Goal: Information Seeking & Learning: Learn about a topic

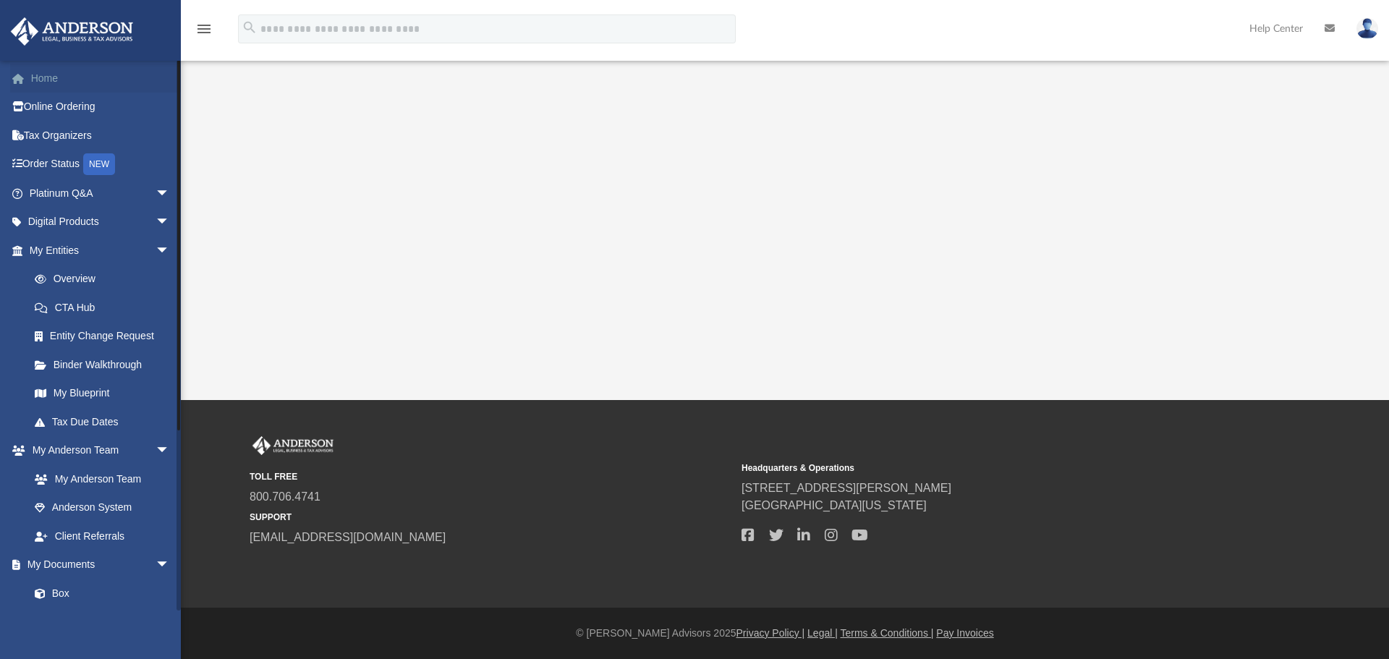
click at [38, 82] on link "Home" at bounding box center [101, 78] width 182 height 29
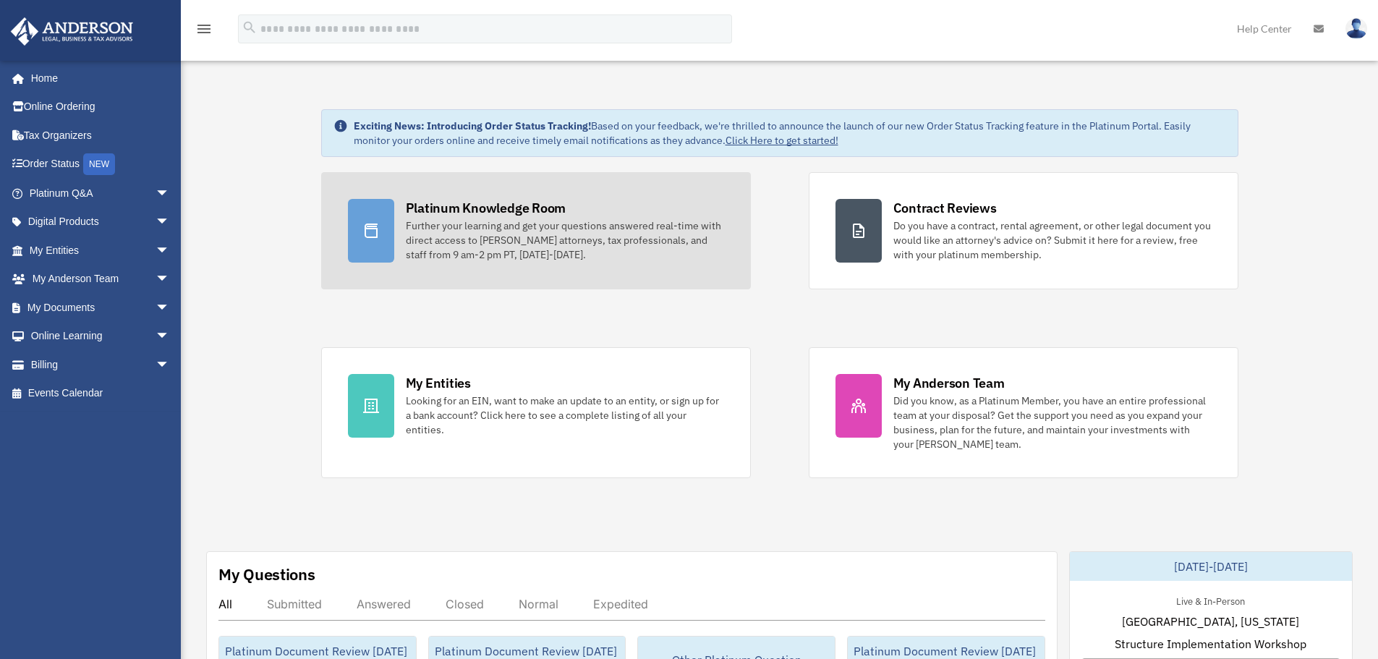
click at [434, 242] on div "Further your learning and get your questions answered real-time with direct acc…" at bounding box center [565, 239] width 318 height 43
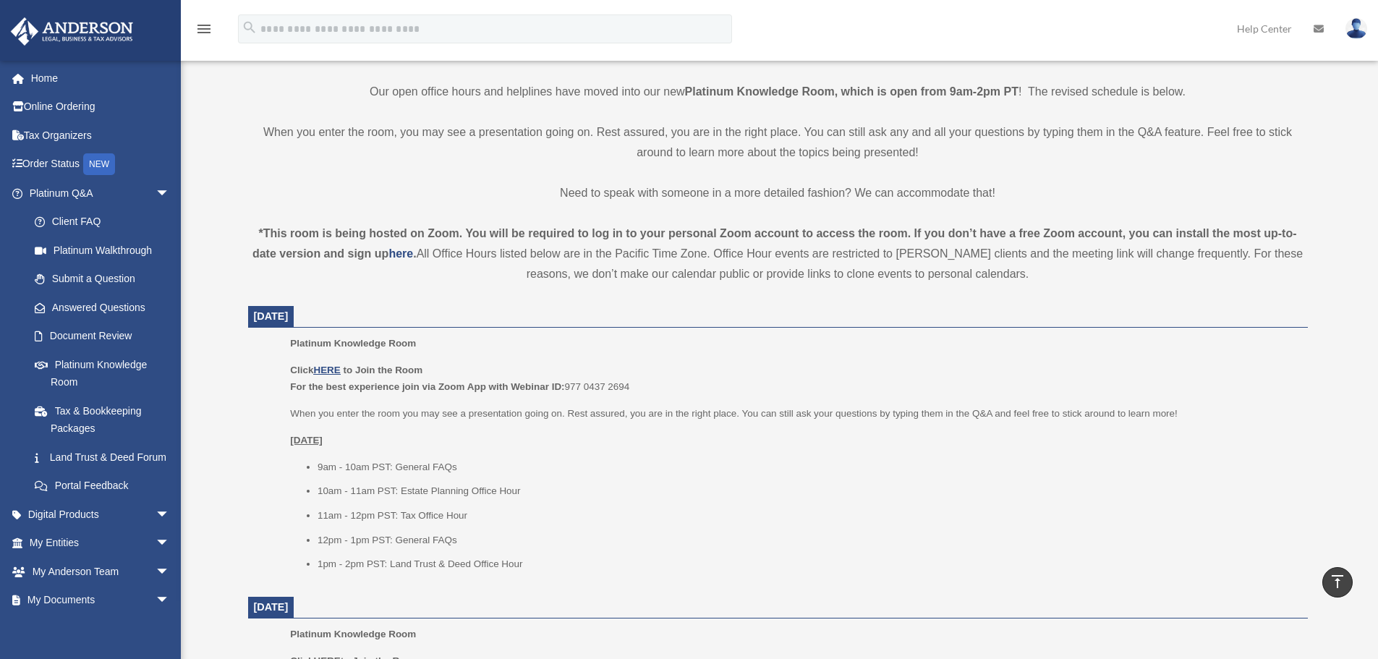
scroll to position [362, 0]
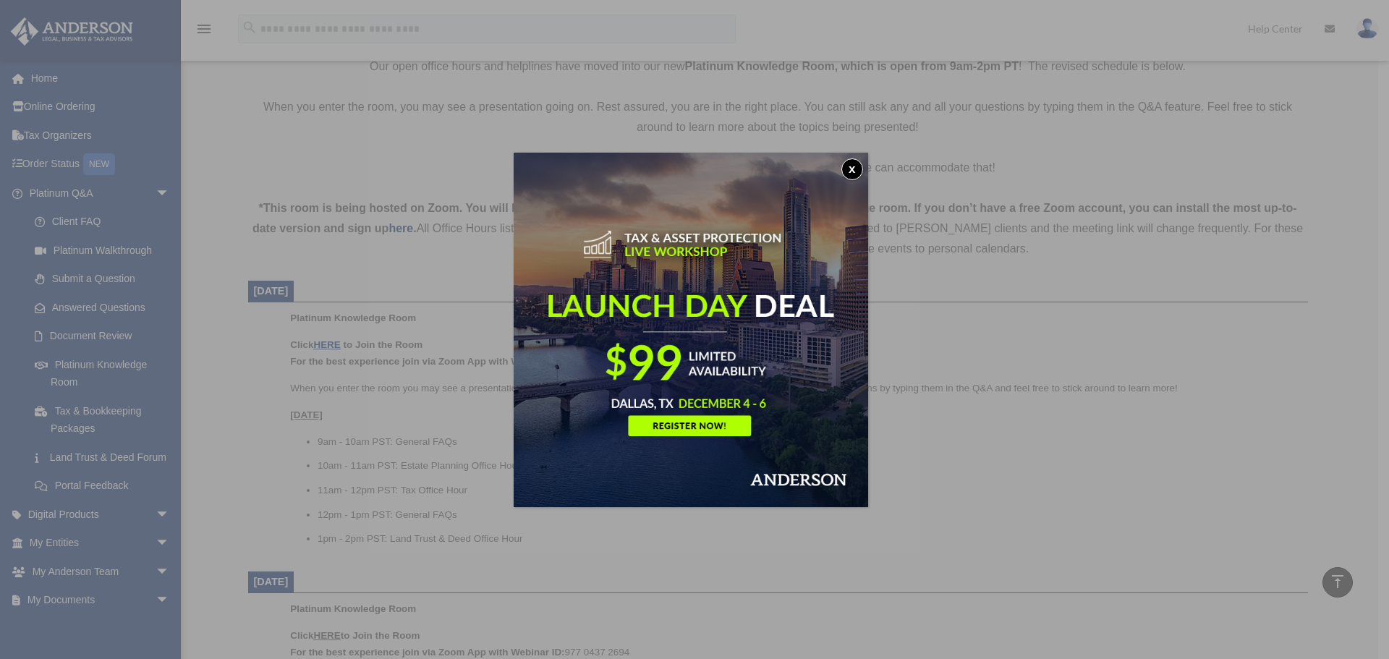
click at [852, 169] on button "x" at bounding box center [852, 169] width 22 height 22
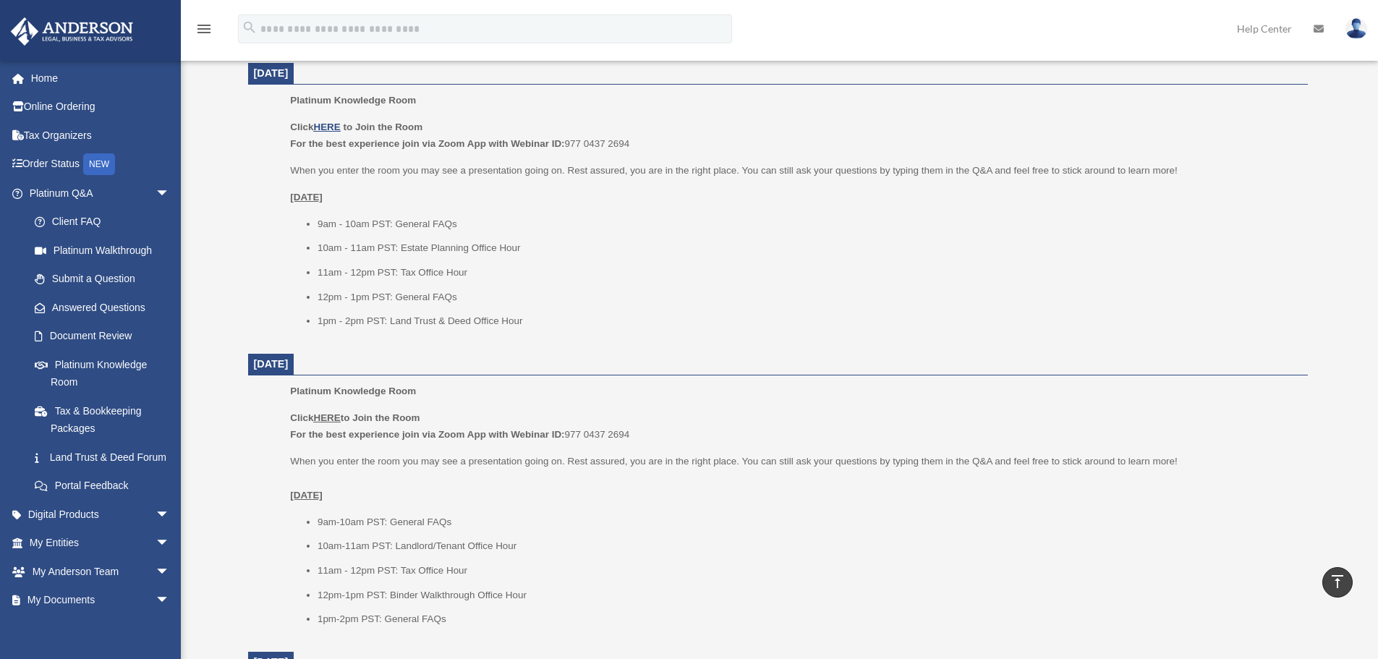
scroll to position [579, 0]
click at [156, 191] on span "arrow_drop_down" at bounding box center [170, 194] width 29 height 30
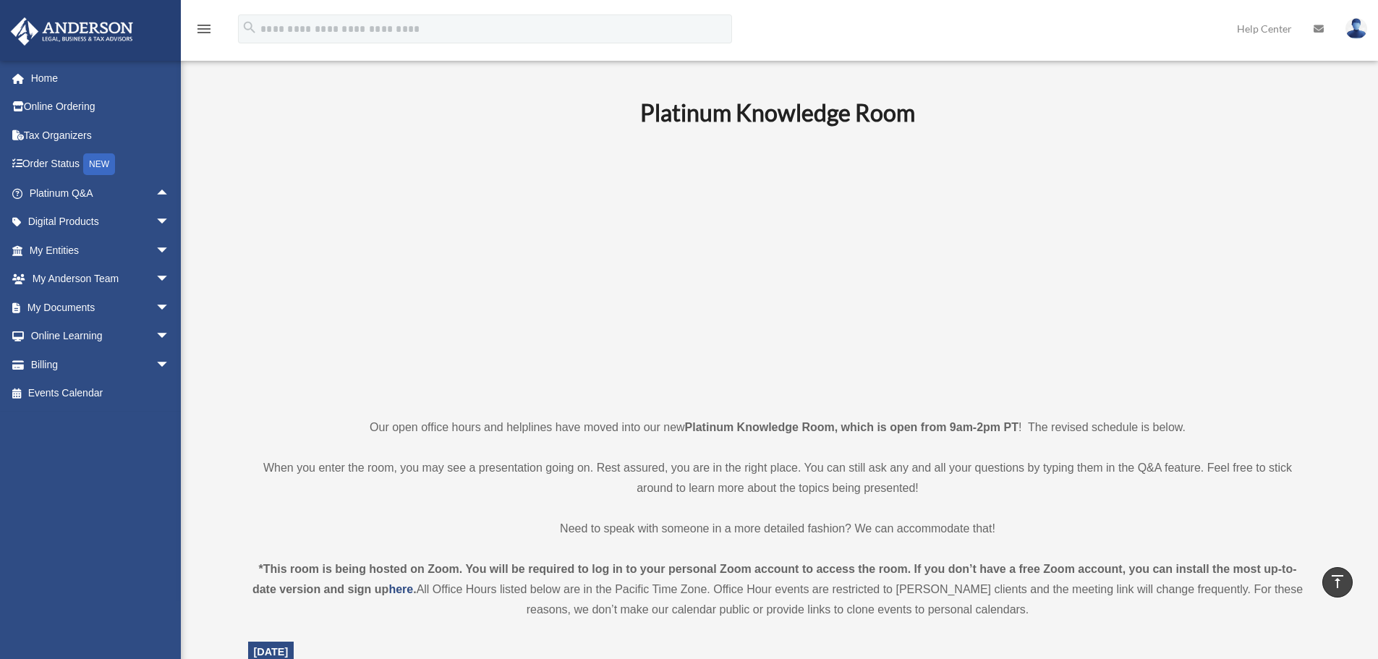
scroll to position [0, 0]
click at [46, 77] on link "Home" at bounding box center [101, 78] width 182 height 29
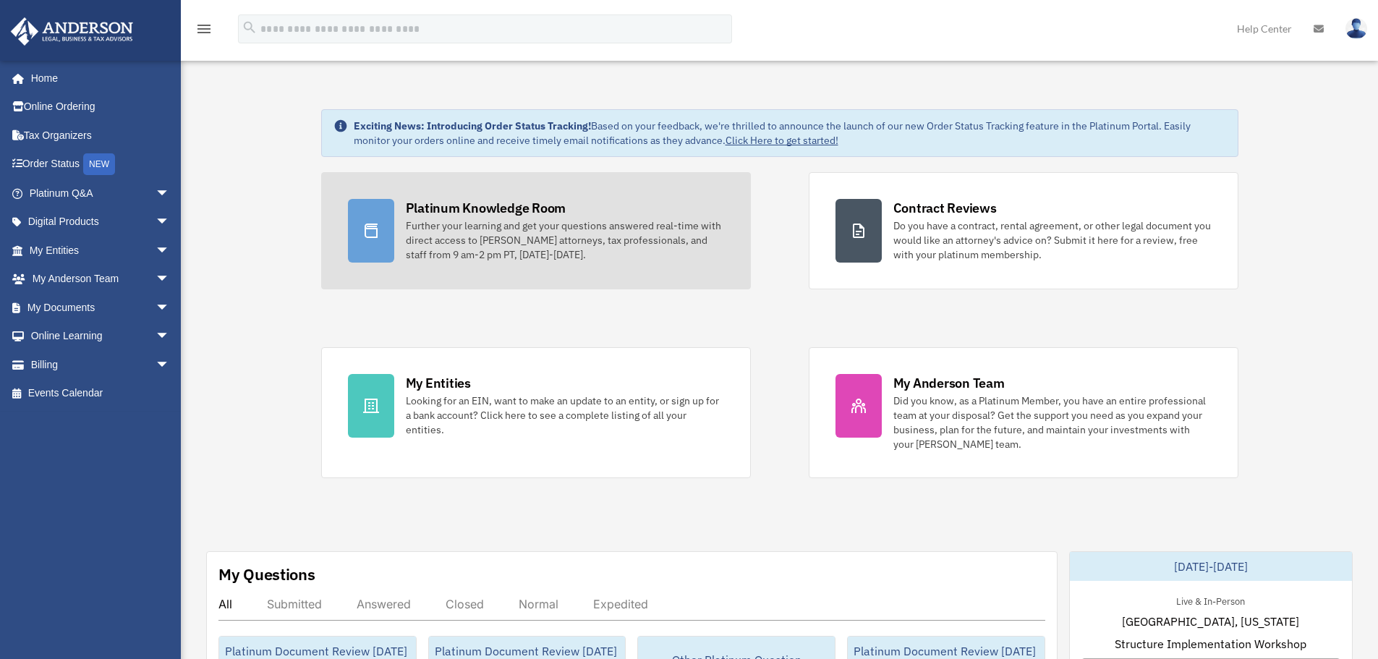
click at [438, 216] on div "Platinum Knowledge Room" at bounding box center [486, 208] width 161 height 18
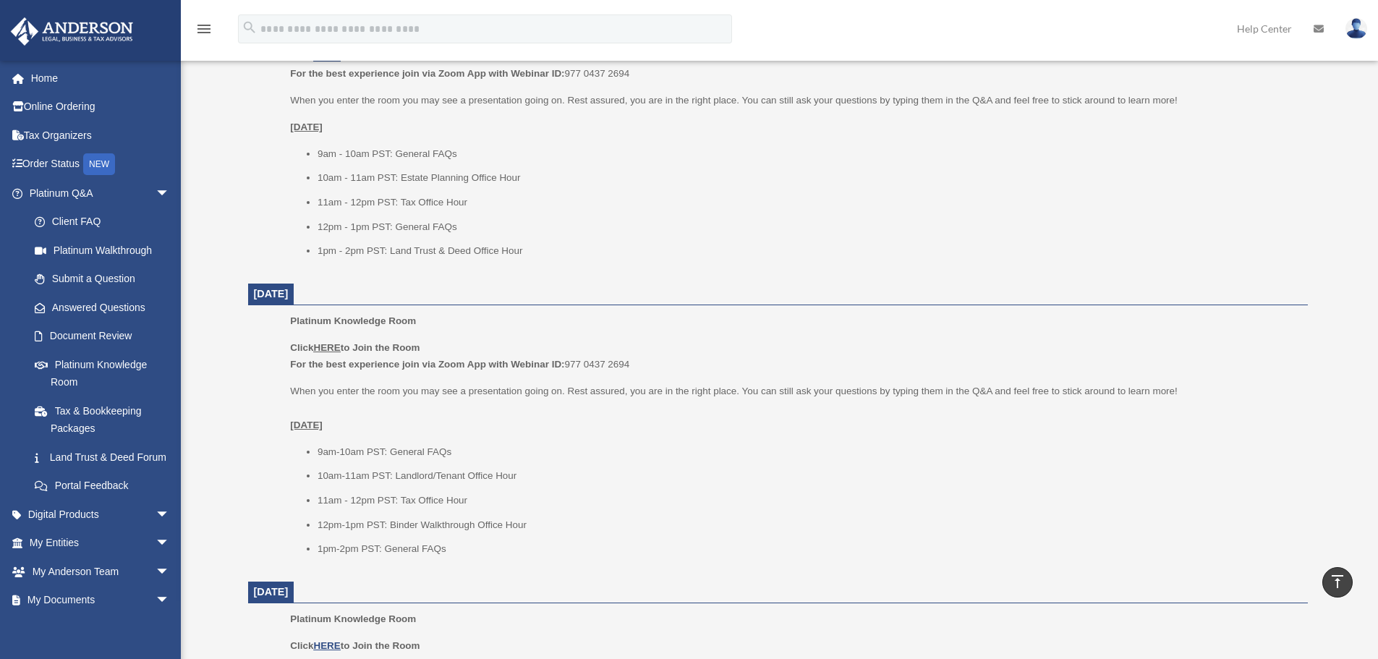
scroll to position [579, 0]
